Goal: Information Seeking & Learning: Learn about a topic

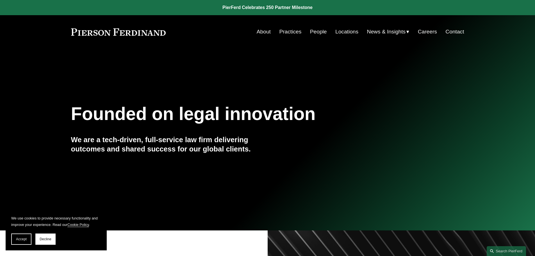
click at [283, 30] on link "Practices" at bounding box center [290, 31] width 22 height 11
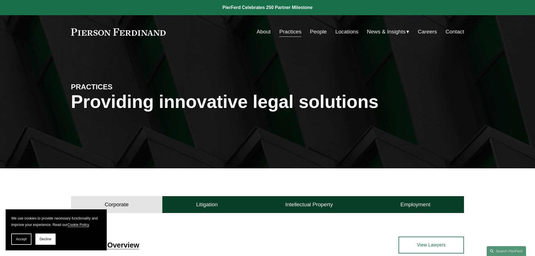
click at [323, 31] on link "People" at bounding box center [318, 31] width 17 height 11
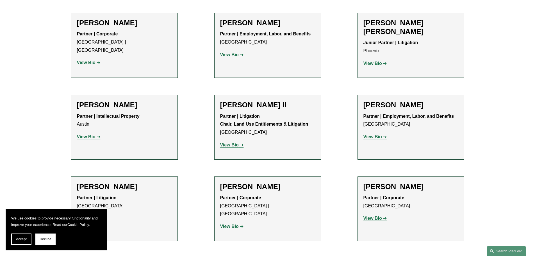
scroll to position [561, 0]
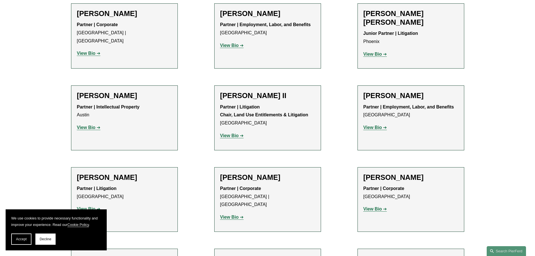
click at [95, 206] on strong "View Bio" at bounding box center [86, 208] width 19 height 5
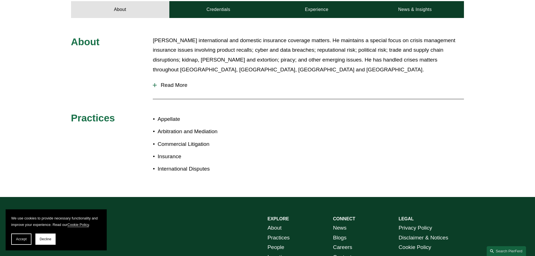
scroll to position [225, 0]
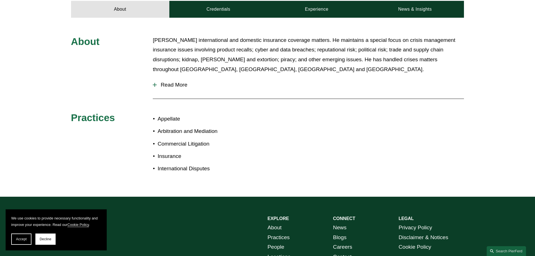
click at [178, 82] on span "Read More" at bounding box center [310, 85] width 307 height 6
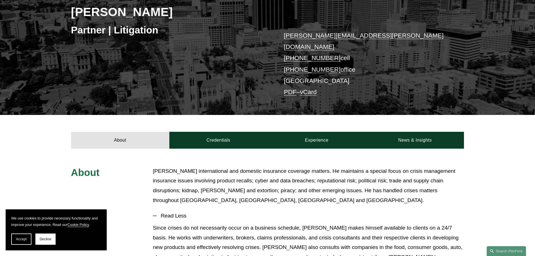
scroll to position [0, 0]
